Goal: Information Seeking & Learning: Learn about a topic

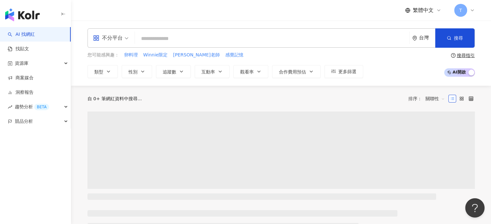
click at [392, 62] on div "您可能感興趣： 卵料理 Winnie限定 杰楷老師 感覺記憶 類型 性別 追蹤數 互動率 觀看率 合作費用預估 更多篩選 搜尋指引 AI 開啟 AI 關閉" at bounding box center [280, 65] width 387 height 26
click at [230, 39] on input "search" at bounding box center [271, 39] width 269 height 12
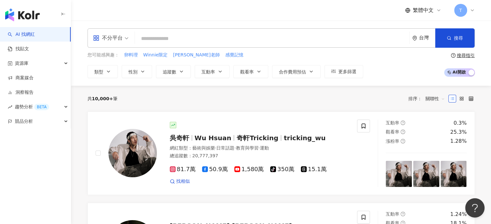
click at [236, 42] on input "search" at bounding box center [271, 39] width 269 height 12
paste input "****"
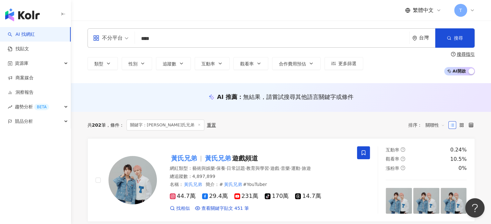
click at [170, 37] on input "****" at bounding box center [271, 39] width 269 height 12
paste input "search"
type input "**"
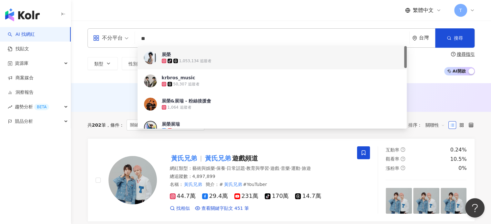
click at [271, 40] on input "**" at bounding box center [271, 39] width 269 height 12
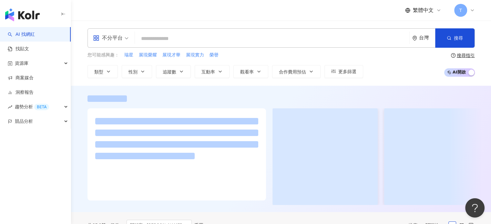
click at [196, 39] on input "search" at bounding box center [271, 39] width 269 height 12
paste input "**"
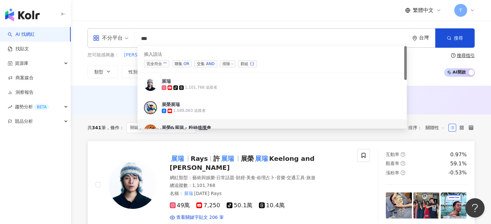
click at [297, 157] on span "Keelong and Rays" at bounding box center [242, 163] width 145 height 17
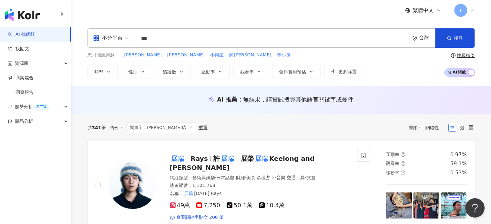
click at [153, 38] on input "**" at bounding box center [271, 39] width 269 height 12
drag, startPoint x: 144, startPoint y: 39, endPoint x: 126, endPoint y: 36, distance: 18.5
click at [126, 36] on div "不分平台 ** 台灣 搜尋 68d188e9-e857-4d6c-ae64-6fecbb01e975 34dace4c-3b33-4edd-91ff-f919…" at bounding box center [280, 37] width 387 height 19
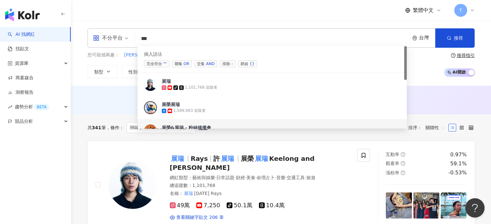
paste input "**"
type input "****"
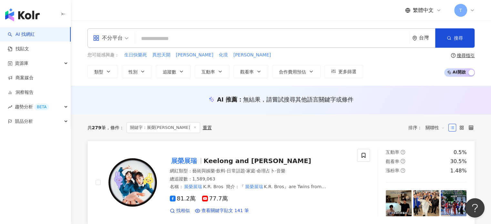
click at [248, 161] on span "Keelong and Rays" at bounding box center [257, 161] width 107 height 8
click at [188, 39] on input "search" at bounding box center [271, 39] width 269 height 12
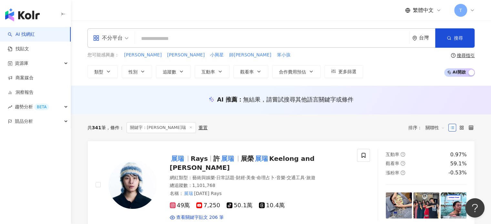
click at [366, 126] on div "共 341 筆 條件 ： 關鍵字：展瑞 重置 排序： 關聯性" at bounding box center [280, 127] width 387 height 11
click at [176, 41] on input "search" at bounding box center [271, 39] width 269 height 12
click at [226, 44] on input "search" at bounding box center [271, 39] width 269 height 12
paste input "**"
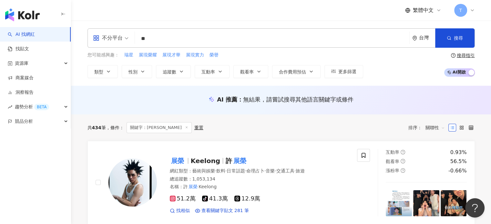
click at [331, 131] on div "共 434 筆 條件 ： 關鍵字：展榮 重置 排序： 關聯性" at bounding box center [280, 127] width 387 height 11
click at [232, 157] on mark "展榮" at bounding box center [239, 161] width 15 height 10
click at [201, 40] on input "**" at bounding box center [271, 39] width 269 height 12
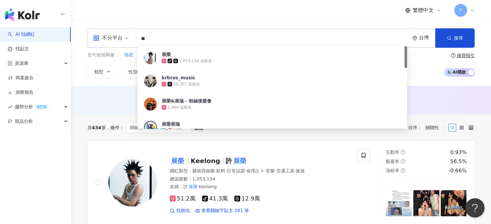
paste input "****"
type input "******"
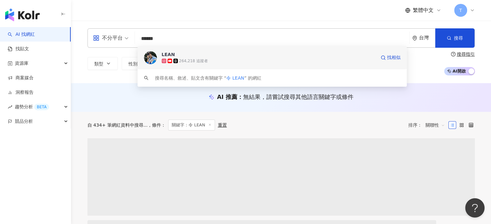
click at [212, 59] on div "264,218 追蹤者" at bounding box center [269, 61] width 214 height 6
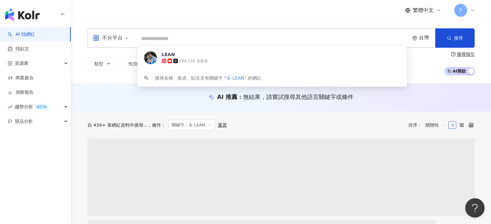
click at [217, 40] on input "search" at bounding box center [271, 39] width 269 height 12
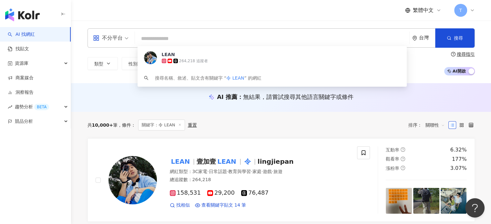
paste input "****"
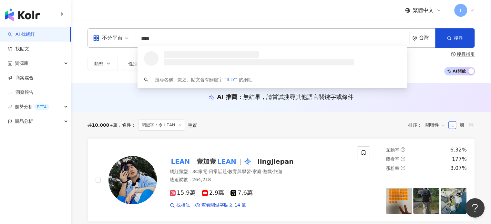
type input "****"
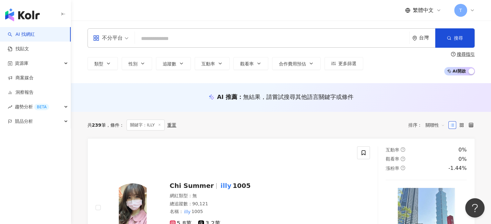
click at [185, 37] on input "search" at bounding box center [271, 39] width 269 height 12
paste input "****"
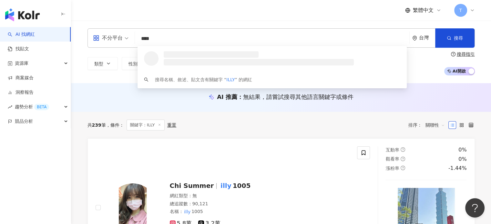
drag, startPoint x: 187, startPoint y: 40, endPoint x: 129, endPoint y: 37, distance: 58.2
click at [129, 37] on div "不分平台 **** 台灣 搜尋 loading 搜尋名稱、敘述、貼文含有關鍵字 “ ILLY ” 的網紅" at bounding box center [280, 37] width 387 height 19
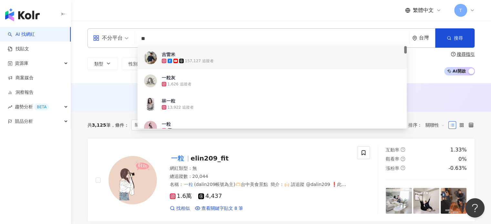
click at [193, 41] on input "**" at bounding box center [271, 39] width 269 height 12
paste input "*"
type input "***"
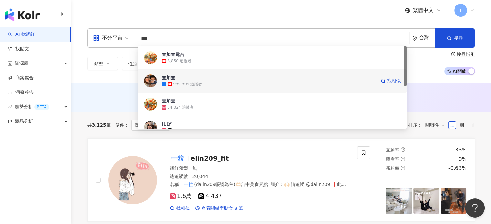
click at [206, 83] on div "939,309 追蹤者" at bounding box center [269, 84] width 214 height 6
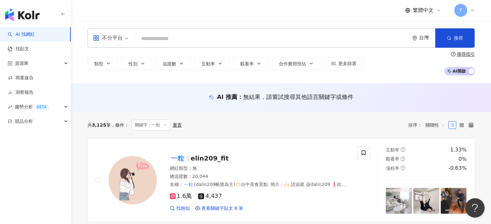
click at [235, 40] on input "search" at bounding box center [271, 39] width 269 height 12
paste input "****"
type input "****"
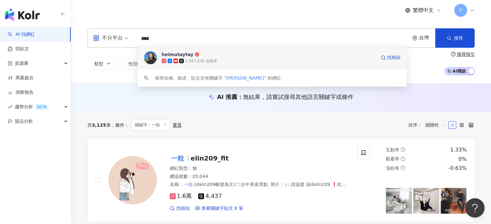
click at [191, 60] on div "1,047,646 追蹤者" at bounding box center [201, 60] width 33 height 5
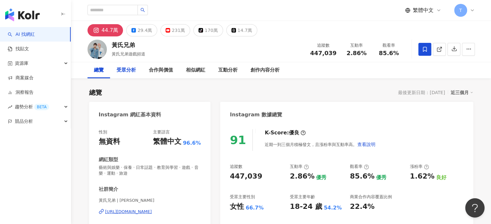
click at [130, 68] on div "受眾分析" at bounding box center [126, 70] width 19 height 8
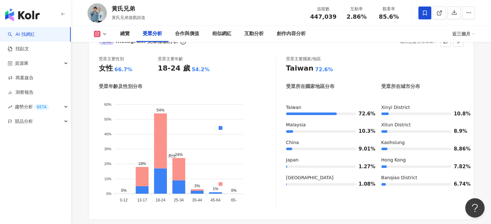
scroll to position [589, 0]
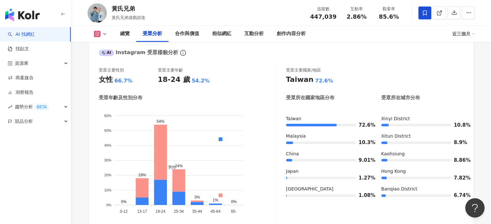
click at [103, 36] on icon at bounding box center [104, 33] width 5 height 5
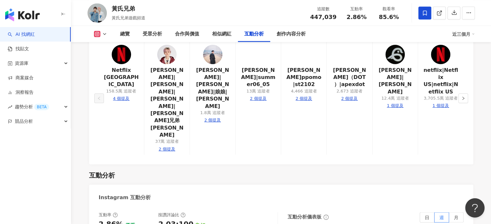
scroll to position [1299, 0]
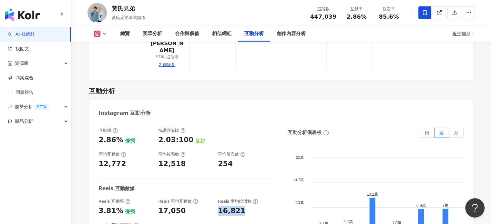
drag, startPoint x: 243, startPoint y: 160, endPoint x: 215, endPoint y: 156, distance: 28.1
click at [215, 199] on div "Reels 互動率 3.81% 優秀 Reels 平均互動數 17,050 Reels 平均按讚數 16,821" at bounding box center [185, 207] width 172 height 17
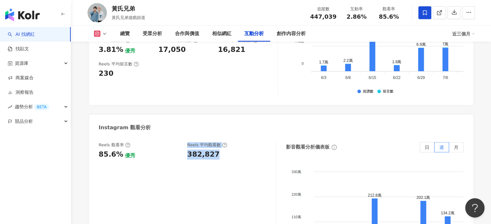
drag, startPoint x: 217, startPoint y: 100, endPoint x: 175, endPoint y: 102, distance: 42.0
click at [175, 142] on div "Reels 觀看率 85.6% 優秀 Reels 平均觀看數 382,827" at bounding box center [184, 150] width 171 height 17
click at [204, 150] on div "382,827" at bounding box center [203, 155] width 32 height 10
drag, startPoint x: 221, startPoint y: 104, endPoint x: 182, endPoint y: 103, distance: 38.7
click at [182, 142] on div "Reels 觀看率 85.6% 優秀 Reels 平均觀看數 382,827" at bounding box center [184, 150] width 171 height 17
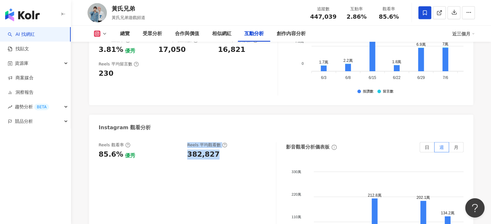
click at [212, 150] on div "382,827" at bounding box center [203, 155] width 32 height 10
drag, startPoint x: 201, startPoint y: 104, endPoint x: 186, endPoint y: 104, distance: 14.5
click at [186, 142] on div "Reels 觀看率 85.6% 優秀 Reels 平均觀看數 382,827" at bounding box center [184, 150] width 171 height 17
copy div "382,827"
click at [104, 32] on icon at bounding box center [104, 33] width 5 height 5
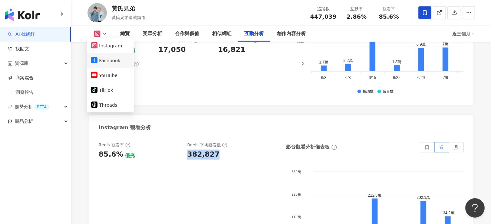
click at [107, 62] on button "Facebook" at bounding box center [110, 60] width 39 height 9
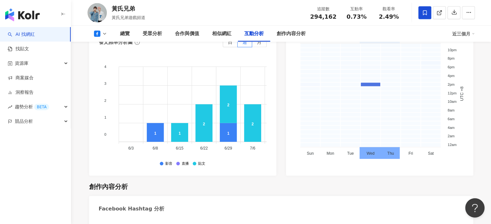
scroll to position [1213, 0]
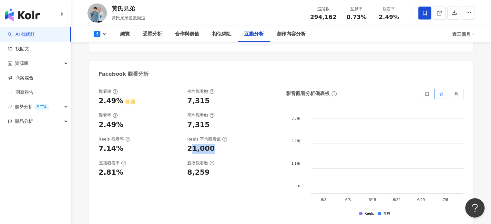
drag, startPoint x: 183, startPoint y: 150, endPoint x: 190, endPoint y: 149, distance: 7.0
click at [190, 149] on div "21,000" at bounding box center [228, 149] width 82 height 10
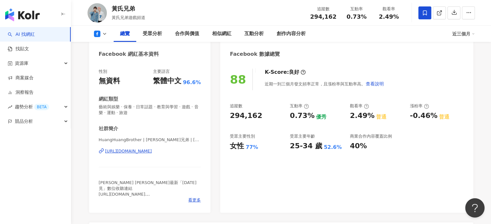
scroll to position [0, 0]
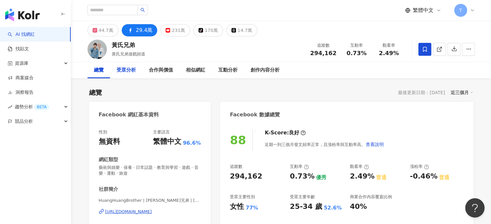
click at [133, 73] on div "受眾分析" at bounding box center [126, 70] width 19 height 8
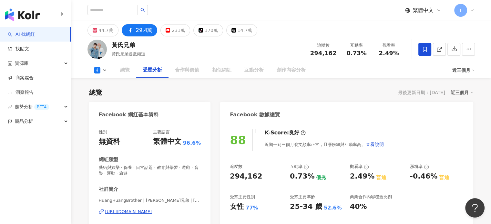
scroll to position [557, 0]
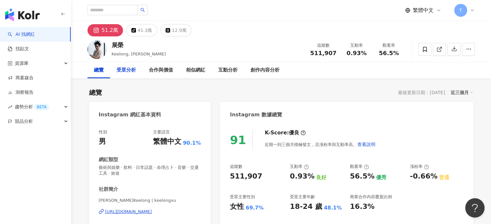
click at [125, 71] on div "受眾分析" at bounding box center [126, 70] width 19 height 8
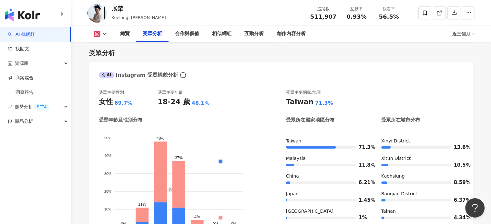
click at [106, 37] on div "總覽 受眾分析 合作與價值 相似網紅 互動分析 創作內容分析 近三個月" at bounding box center [280, 34] width 387 height 16
click at [105, 33] on icon at bounding box center [104, 33] width 5 height 5
click at [321, 59] on div "受眾分析 AI Instagram 受眾樣貌分析 受眾主要性別 女性 69.7% 受眾主要年齡 18-24 歲 48.1% 受眾年齡及性別分布 男性 女性 5…" at bounding box center [281, 203] width 384 height 323
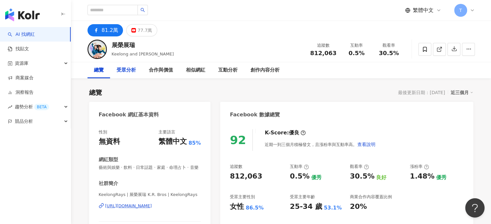
click at [130, 70] on div "受眾分析" at bounding box center [126, 70] width 19 height 8
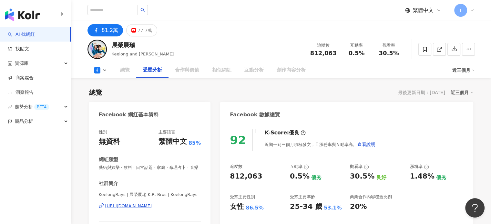
scroll to position [557, 0]
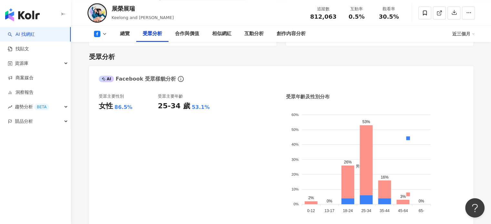
click at [102, 34] on icon at bounding box center [104, 33] width 5 height 5
click at [265, 53] on div "受眾分析" at bounding box center [281, 56] width 384 height 9
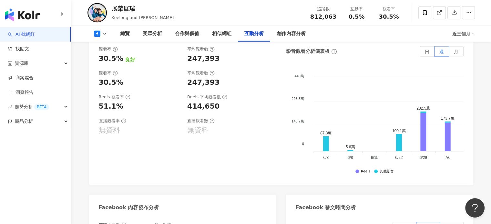
scroll to position [1235, 0]
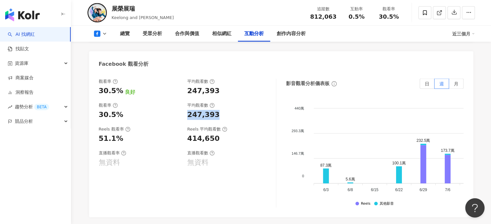
drag, startPoint x: 220, startPoint y: 106, endPoint x: 187, endPoint y: 109, distance: 32.8
click at [187, 109] on div "觀看率 30.5% 良好 平均觀看數 247,393 觀看率 30.5% 平均觀看數 247,393 Reels 觀看率 51.1% Reels 平均觀看數 …" at bounding box center [187, 143] width 177 height 129
copy div "247,393"
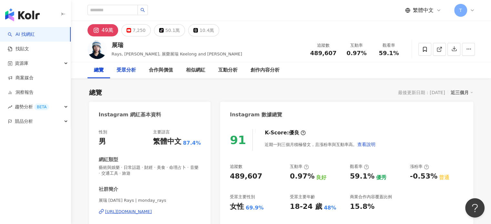
click at [127, 73] on div "受眾分析" at bounding box center [126, 70] width 19 height 8
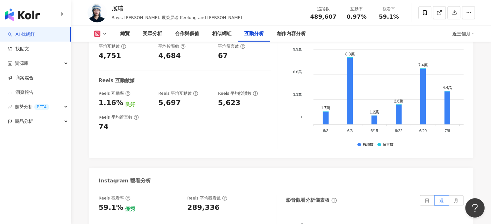
scroll to position [1487, 0]
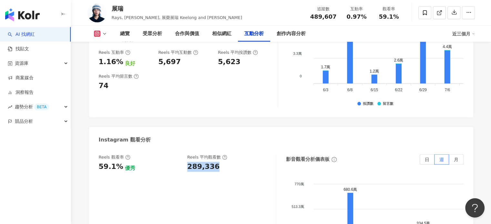
drag, startPoint x: 221, startPoint y: 121, endPoint x: 184, endPoint y: 123, distance: 37.2
click at [184, 155] on div "Reels 觀看率 59.1% 優秀 Reels 平均觀看數 289,336" at bounding box center [184, 163] width 171 height 17
copy div "289,336"
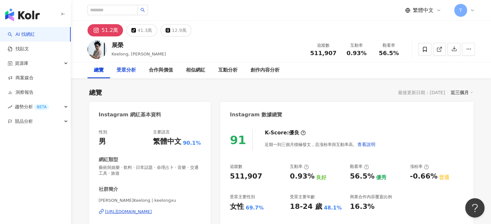
drag, startPoint x: 124, startPoint y: 71, endPoint x: 128, endPoint y: 75, distance: 6.0
click at [124, 71] on div "受眾分析" at bounding box center [126, 70] width 19 height 8
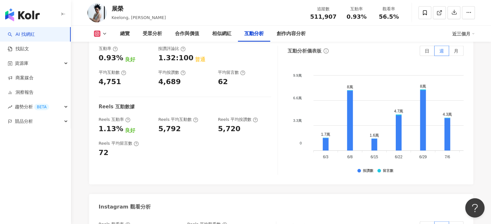
scroll to position [1396, 0]
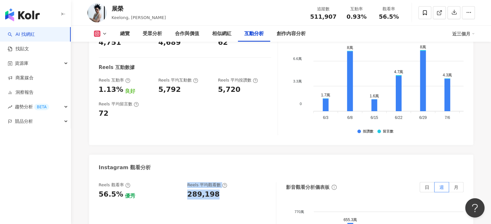
drag, startPoint x: 225, startPoint y: 167, endPoint x: 183, endPoint y: 167, distance: 42.0
click at [183, 182] on div "Reels 觀看率 56.5% 優秀 Reels 平均觀看數 289,198" at bounding box center [184, 190] width 171 height 17
copy div "優秀 Reels 平均觀看數 289,198"
click at [215, 190] on div "289,198" at bounding box center [228, 195] width 82 height 10
drag, startPoint x: 217, startPoint y: 165, endPoint x: 186, endPoint y: 171, distance: 31.5
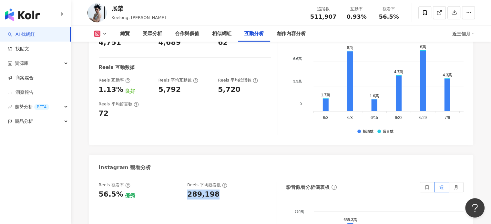
click at [186, 182] on div "Reels 觀看率 56.5% 優秀 Reels 平均觀看數 289,198" at bounding box center [184, 190] width 171 height 17
copy div "289,198"
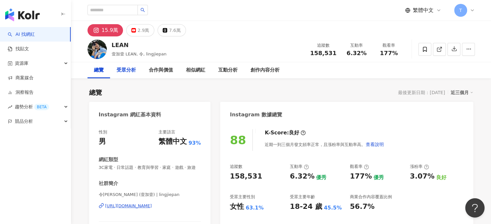
click at [128, 68] on div "受眾分析" at bounding box center [126, 70] width 19 height 8
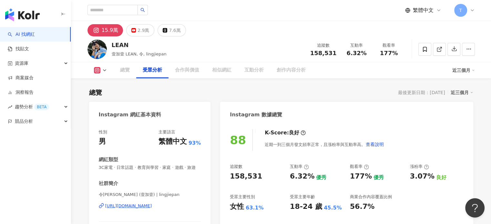
scroll to position [551, 0]
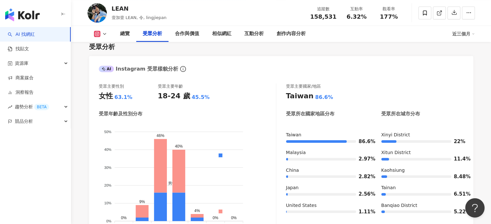
click at [104, 34] on polyline at bounding box center [104, 33] width 3 height 1
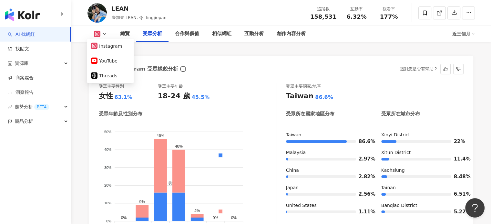
click at [227, 59] on div "受眾分析 AI Instagram 受眾樣貌分析 這對您是否有幫助？ 受眾主要性別 女性 63.1% 受眾主要年齡 18-24 歲 45.5% 受眾年齡及性別…" at bounding box center [281, 197] width 384 height 323
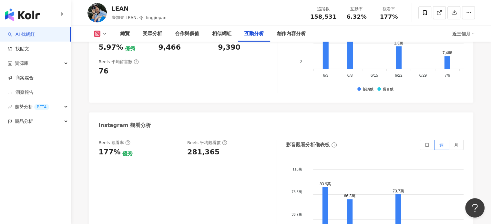
scroll to position [1519, 0]
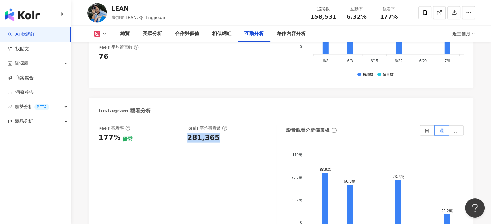
drag, startPoint x: 185, startPoint y: 82, endPoint x: 482, endPoint y: 114, distance: 298.0
click at [188, 133] on div "281,365" at bounding box center [228, 138] width 82 height 10
click at [230, 126] on div "Reels 觀看率 177% 優秀 [PERSON_NAME] 平均觀看數 281,365" at bounding box center [187, 190] width 177 height 129
drag, startPoint x: 220, startPoint y: 82, endPoint x: 187, endPoint y: 81, distance: 32.6
click at [187, 133] on div "281,365" at bounding box center [228, 138] width 82 height 10
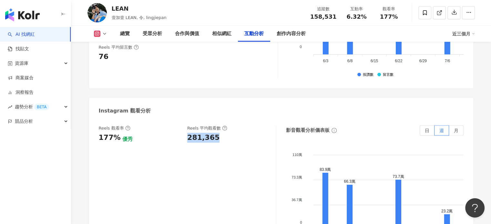
copy div "281,365"
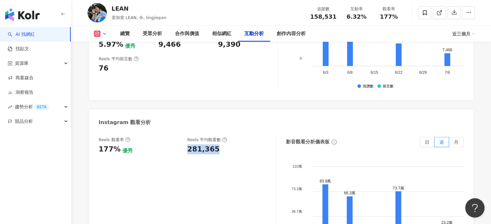
scroll to position [1487, 0]
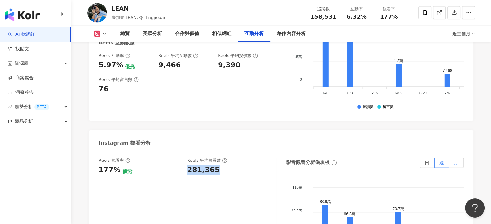
click at [461, 158] on label "月" at bounding box center [456, 163] width 15 height 10
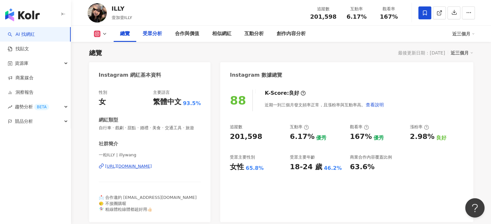
click at [147, 36] on div "受眾分析" at bounding box center [152, 34] width 19 height 8
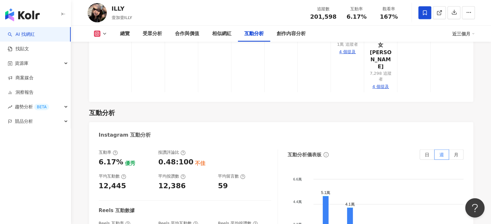
scroll to position [1519, 0]
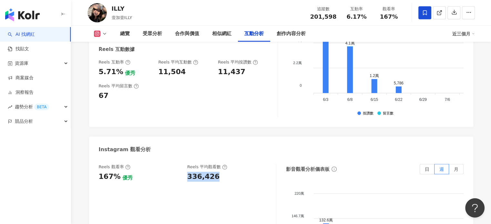
drag, startPoint x: 220, startPoint y: 86, endPoint x: 186, endPoint y: 88, distance: 34.2
click at [186, 164] on div "Reels 觀看率 167% 優秀 [PERSON_NAME] 平均觀看數 336,426" at bounding box center [184, 172] width 171 height 17
copy div "336,426"
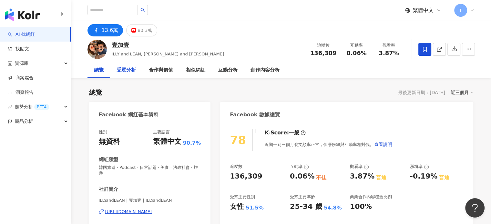
click at [124, 74] on div "受眾分析" at bounding box center [126, 70] width 19 height 8
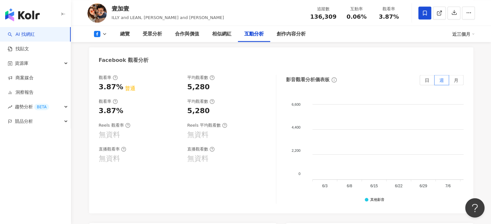
scroll to position [1153, 0]
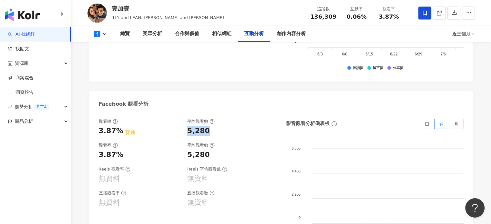
drag, startPoint x: 189, startPoint y: 110, endPoint x: 186, endPoint y: 111, distance: 3.7
click at [186, 119] on div "觀看率 3.87% 普通 平均觀看數 5,280" at bounding box center [184, 127] width 171 height 17
copy div "5,280"
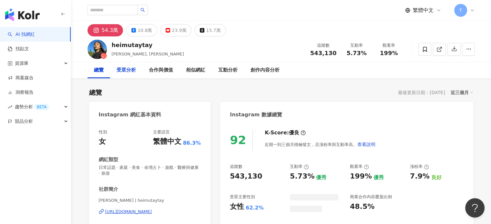
click at [128, 70] on div "受眾分析" at bounding box center [126, 70] width 19 height 8
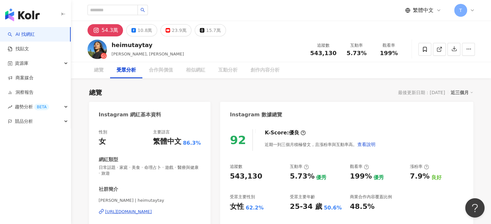
scroll to position [557, 0]
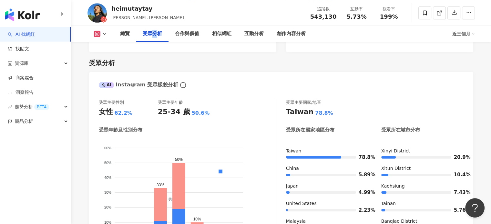
click at [106, 32] on icon at bounding box center [104, 33] width 5 height 5
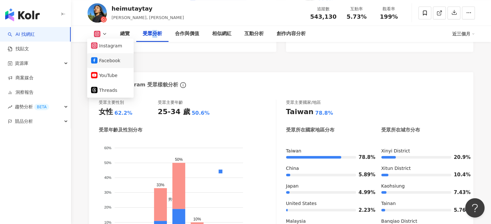
click at [116, 59] on button "Facebook" at bounding box center [110, 60] width 39 height 9
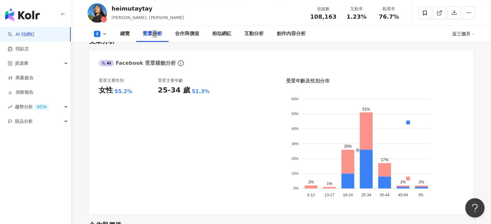
scroll to position [545, 0]
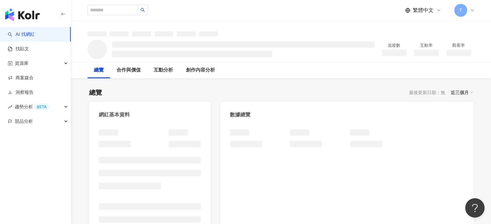
click at [27, 22] on div "button" at bounding box center [35, 13] width 71 height 27
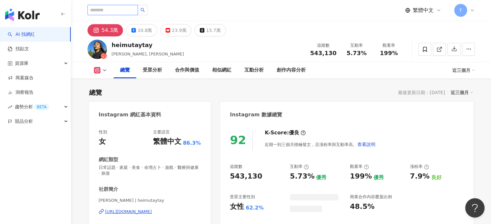
click at [122, 11] on input "search" at bounding box center [112, 10] width 50 height 10
paste input "****"
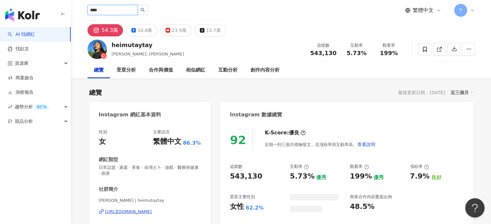
click at [145, 10] on icon "search" at bounding box center [142, 10] width 5 height 5
type input "****"
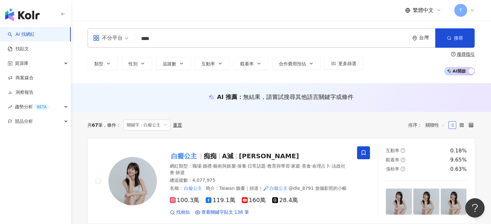
click at [182, 33] on input "****" at bounding box center [271, 39] width 269 height 12
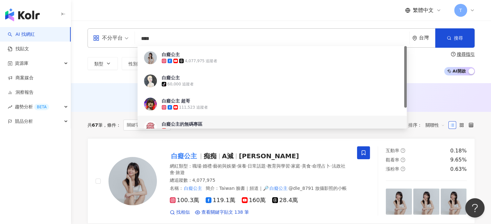
paste input "*"
type input "*****"
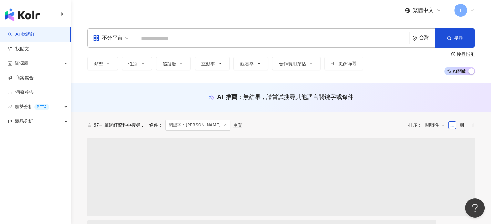
click at [196, 38] on input "search" at bounding box center [271, 39] width 269 height 12
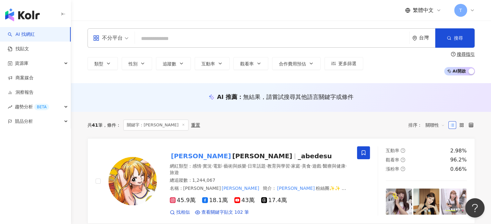
click at [208, 39] on input "search" at bounding box center [271, 39] width 269 height 12
paste input "****"
type input "****"
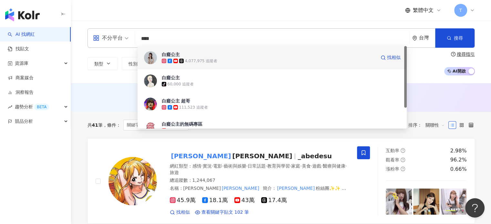
click at [210, 58] on div "4,077,975 追蹤者" at bounding box center [201, 60] width 33 height 5
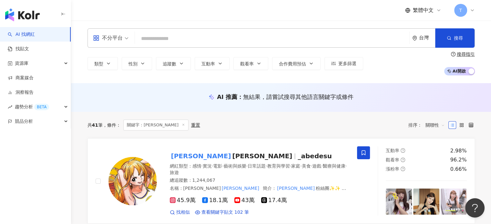
click at [218, 38] on input "search" at bounding box center [271, 39] width 269 height 12
paste input "****"
type input "****"
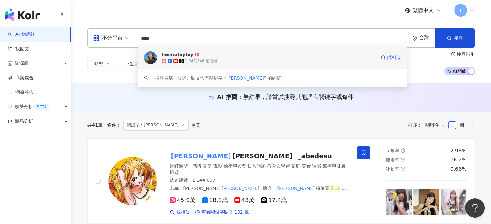
click at [207, 60] on div "1,047,646 追蹤者" at bounding box center [201, 60] width 33 height 5
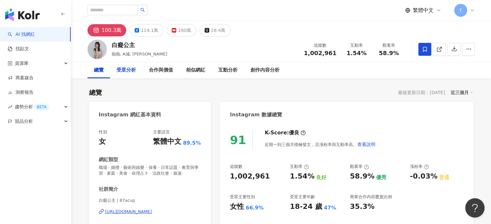
click at [123, 70] on div "受眾分析" at bounding box center [126, 70] width 19 height 8
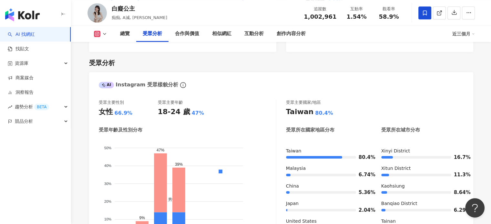
click at [105, 36] on button at bounding box center [100, 34] width 26 height 6
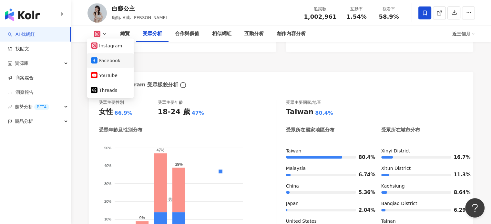
click at [107, 62] on button "Facebook" at bounding box center [110, 60] width 39 height 9
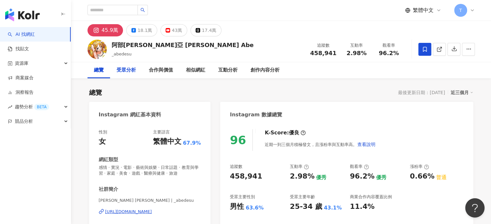
click at [131, 70] on div "受眾分析" at bounding box center [126, 70] width 19 height 8
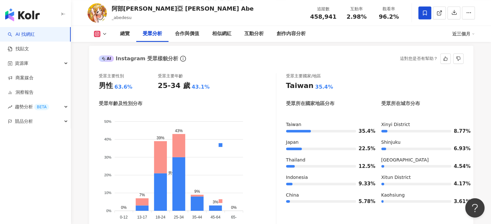
scroll to position [616, 0]
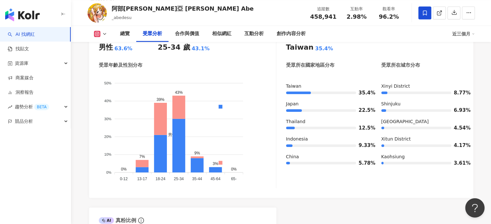
click at [103, 35] on icon at bounding box center [104, 33] width 5 height 5
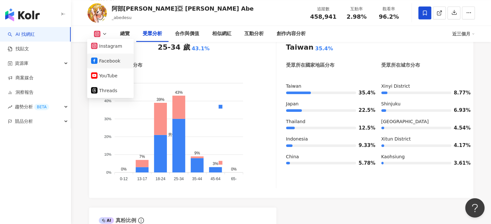
click at [111, 62] on button "Facebook" at bounding box center [110, 60] width 39 height 9
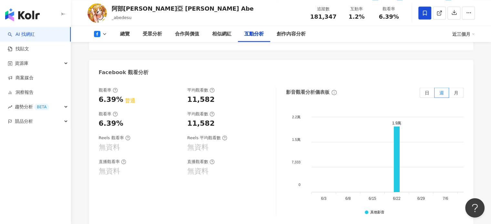
scroll to position [1202, 0]
drag, startPoint x: 213, startPoint y: 116, endPoint x: 187, endPoint y: 117, distance: 26.2
click at [187, 118] on div "11,582" at bounding box center [228, 123] width 82 height 10
copy div "11,582"
click at [104, 34] on icon at bounding box center [104, 33] width 5 height 5
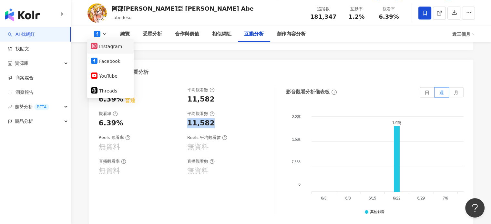
click at [106, 46] on button "Instagram" at bounding box center [110, 46] width 39 height 9
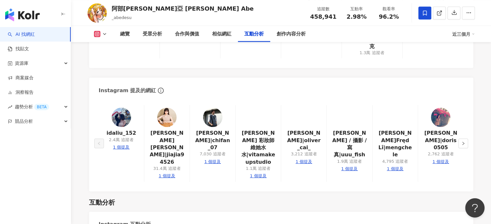
scroll to position [1484, 0]
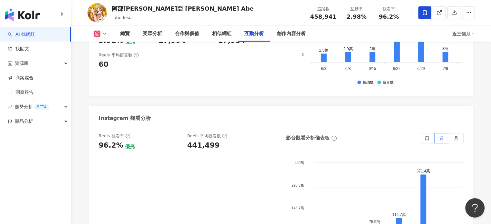
click at [209, 141] on div "441,499" at bounding box center [203, 146] width 32 height 10
click at [224, 141] on div "441,499" at bounding box center [228, 146] width 82 height 10
drag, startPoint x: 216, startPoint y: 94, endPoint x: 491, endPoint y: 126, distance: 277.4
click at [216, 141] on div "441,499" at bounding box center [228, 146] width 82 height 10
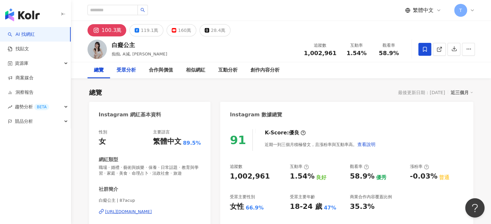
click at [130, 71] on div "受眾分析" at bounding box center [126, 70] width 19 height 8
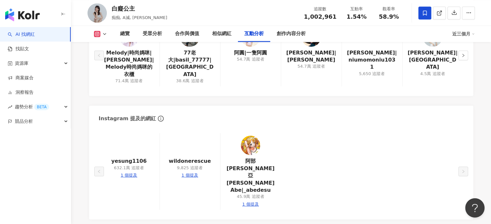
scroll to position [1299, 0]
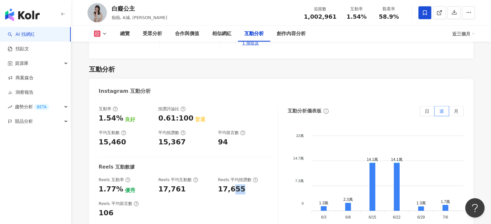
drag, startPoint x: 247, startPoint y: 161, endPoint x: 231, endPoint y: 159, distance: 15.3
click at [231, 185] on div "17,655" at bounding box center [244, 190] width 53 height 10
click at [183, 137] on div "15,367" at bounding box center [184, 142] width 53 height 10
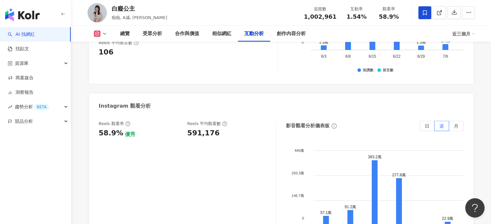
scroll to position [1461, 0]
drag, startPoint x: 198, startPoint y: 103, endPoint x: 187, endPoint y: 102, distance: 10.7
click at [187, 121] on div "Reels 觀看率 58.9% 優秀 Reels 平均觀看數 591,176" at bounding box center [184, 129] width 171 height 17
copy div "591,176"
click at [106, 31] on icon at bounding box center [104, 33] width 5 height 5
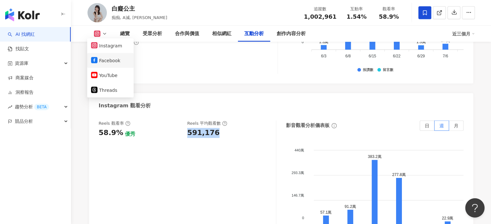
click at [107, 61] on button "Facebook" at bounding box center [110, 60] width 39 height 9
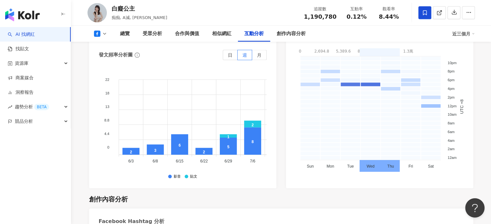
scroll to position [1194, 0]
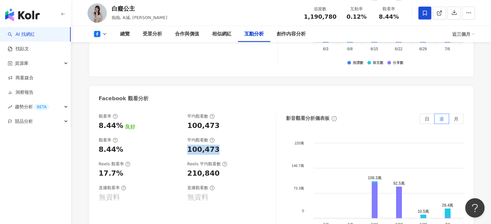
drag, startPoint x: 218, startPoint y: 126, endPoint x: 187, endPoint y: 128, distance: 30.4
click at [187, 145] on div "100,473" at bounding box center [228, 150] width 82 height 10
drag, startPoint x: 218, startPoint y: 152, endPoint x: 188, endPoint y: 150, distance: 30.7
click at [188, 169] on div "210,840" at bounding box center [228, 174] width 82 height 10
copy div "210,840"
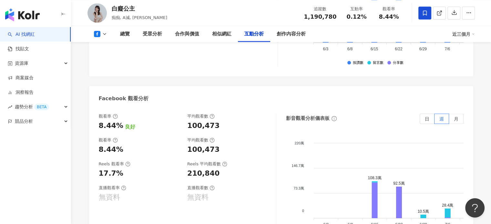
click at [234, 86] on div "Facebook 觀看分析" at bounding box center [281, 96] width 384 height 21
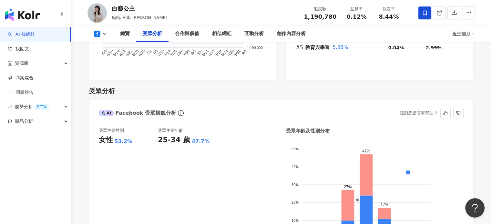
scroll to position [549, 0]
